Goal: Use online tool/utility: Utilize a website feature to perform a specific function

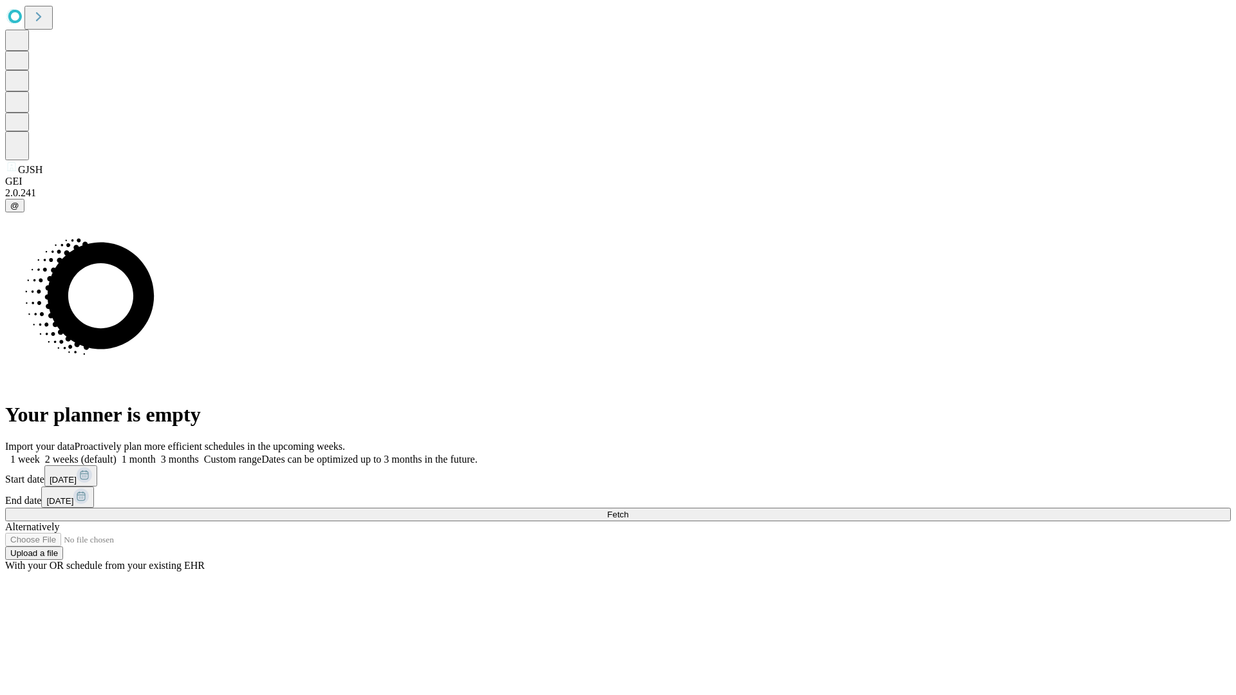
click at [628, 510] on span "Fetch" at bounding box center [617, 515] width 21 height 10
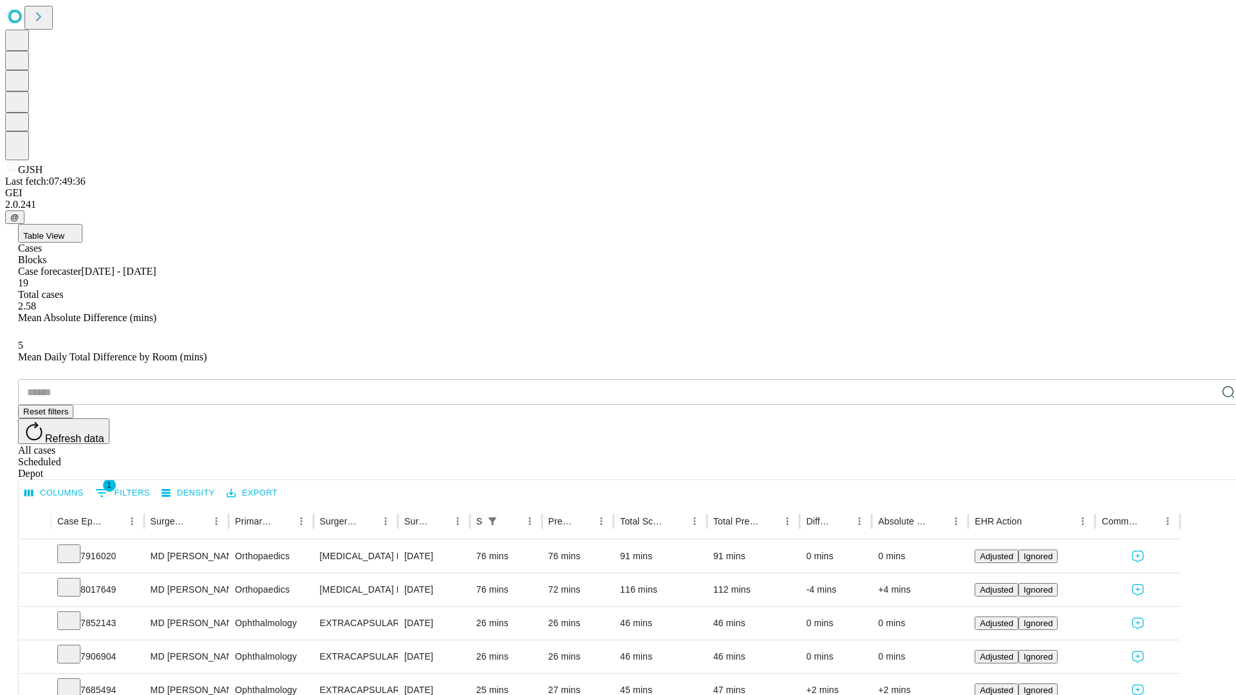
click at [64, 231] on span "Table View" at bounding box center [43, 236] width 41 height 10
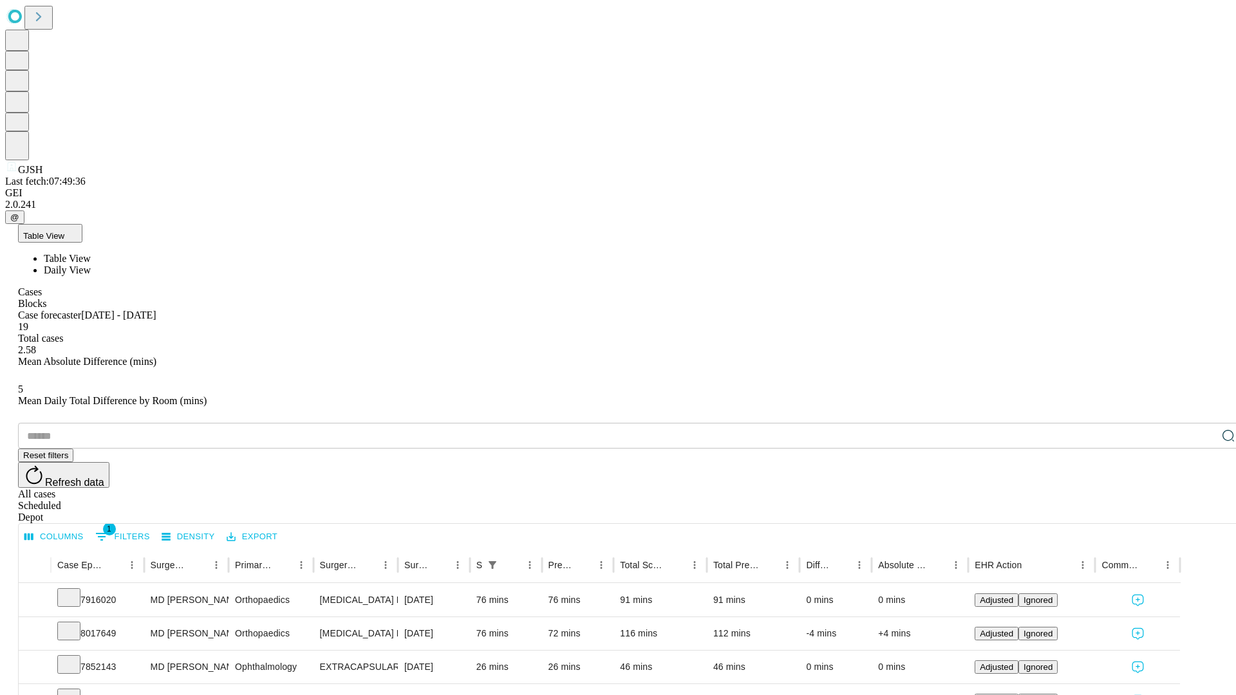
click at [91, 264] on span "Daily View" at bounding box center [67, 269] width 47 height 11
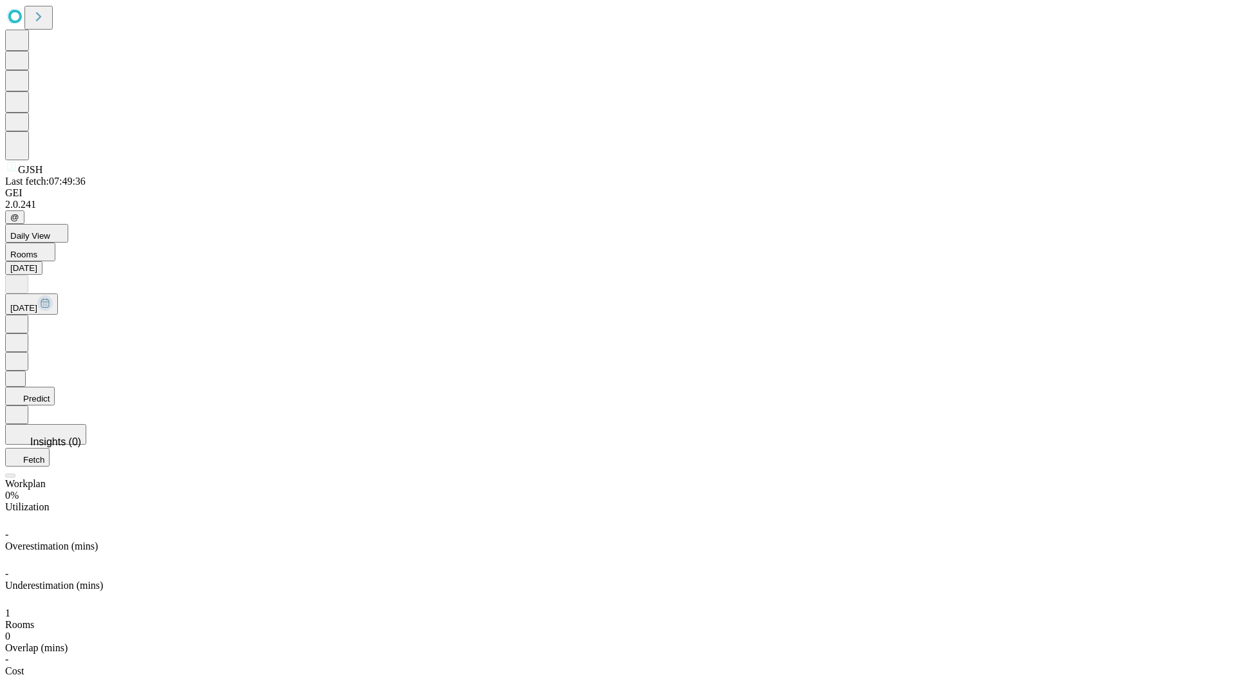
click at [55, 387] on button "Predict" at bounding box center [30, 396] width 50 height 19
